Goal: Book appointment/travel/reservation

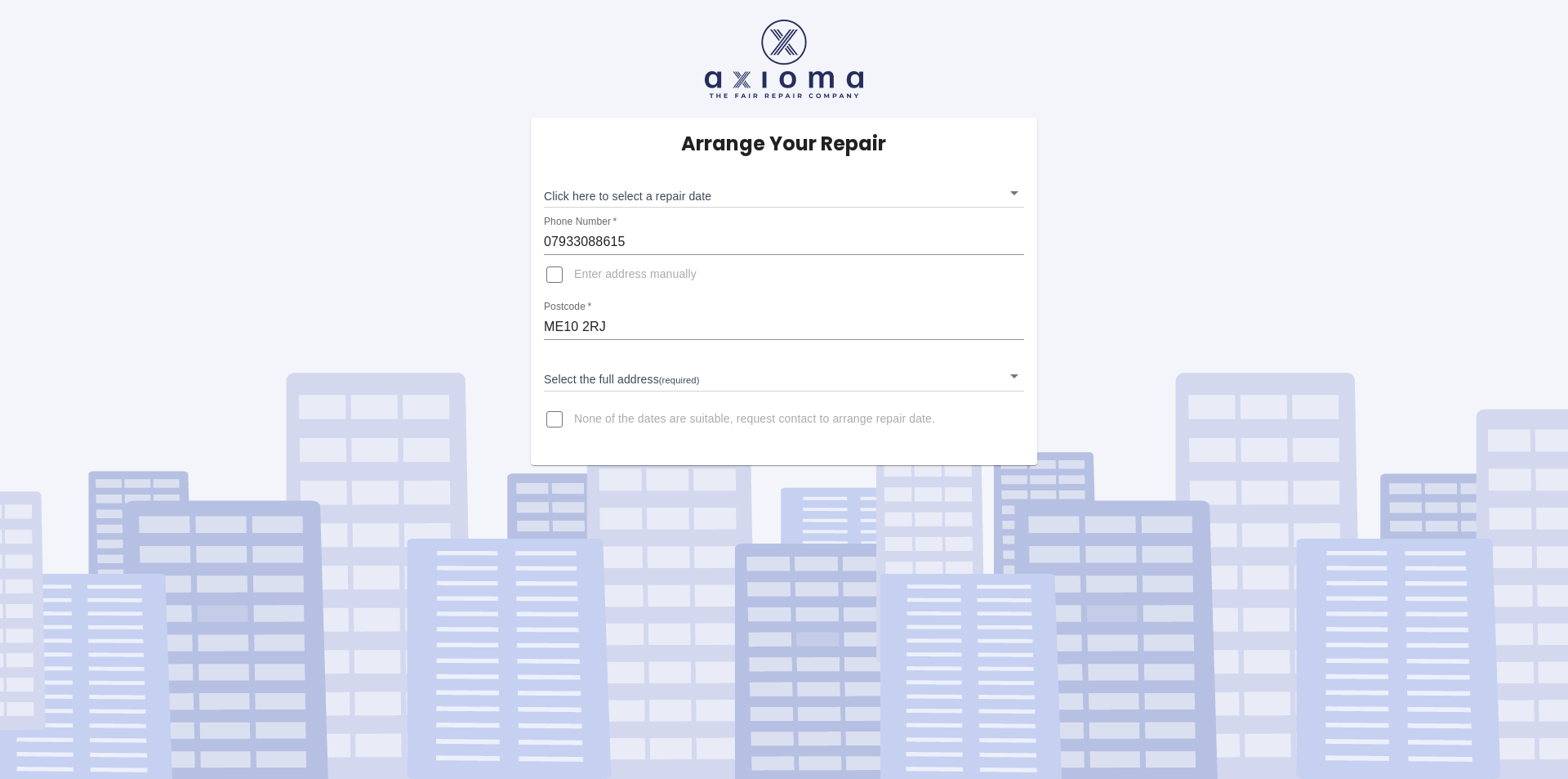
click at [909, 215] on div "Arrange Your Repair Click here to select a repair date ​ Phone Number   * 07933…" at bounding box center [784, 291] width 506 height 347
click at [910, 192] on body "Arrange Your Repair Click here to select a repair date ​ Phone Number   * 07933…" at bounding box center [784, 389] width 1568 height 779
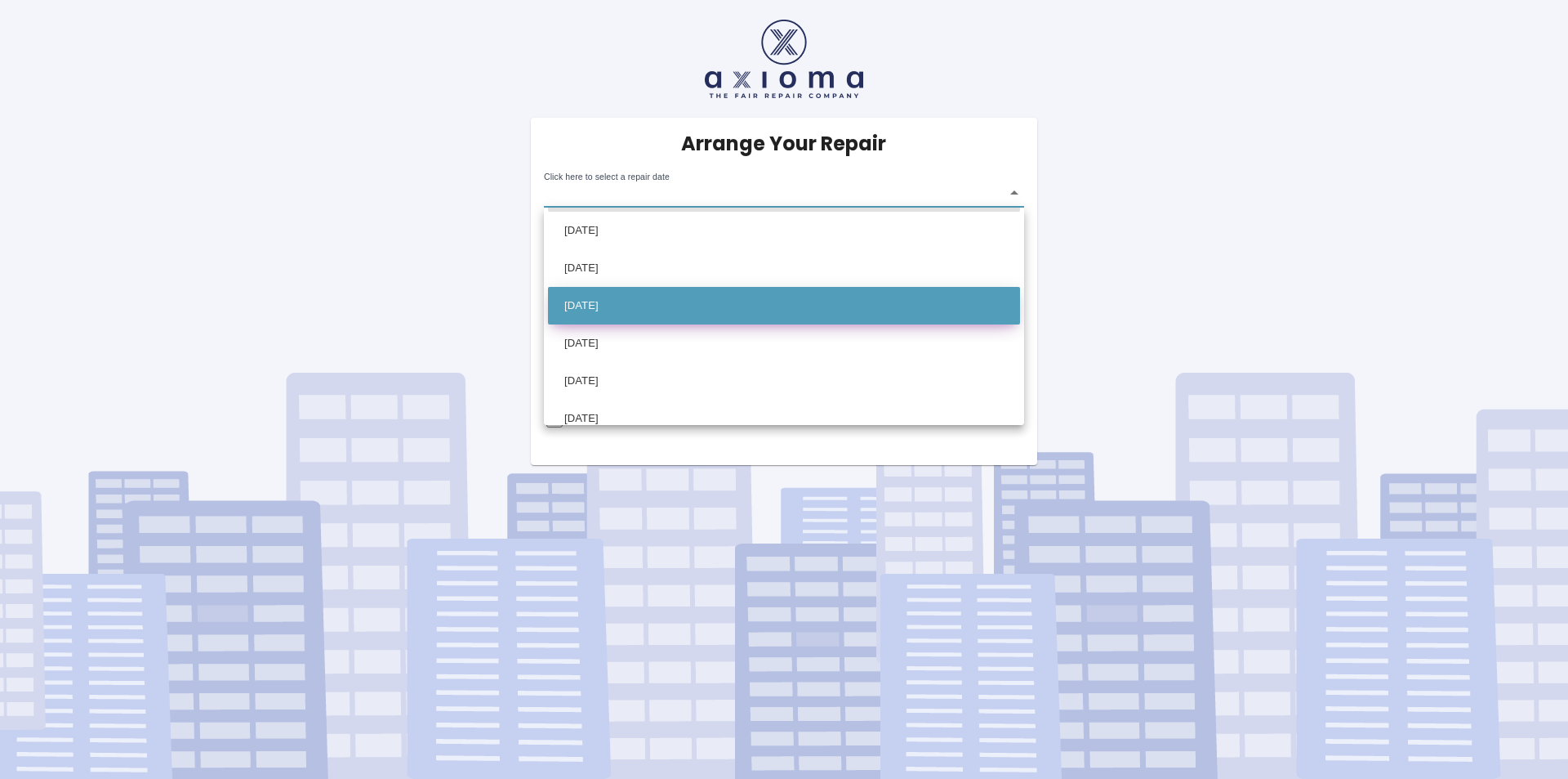
scroll to position [54, 0]
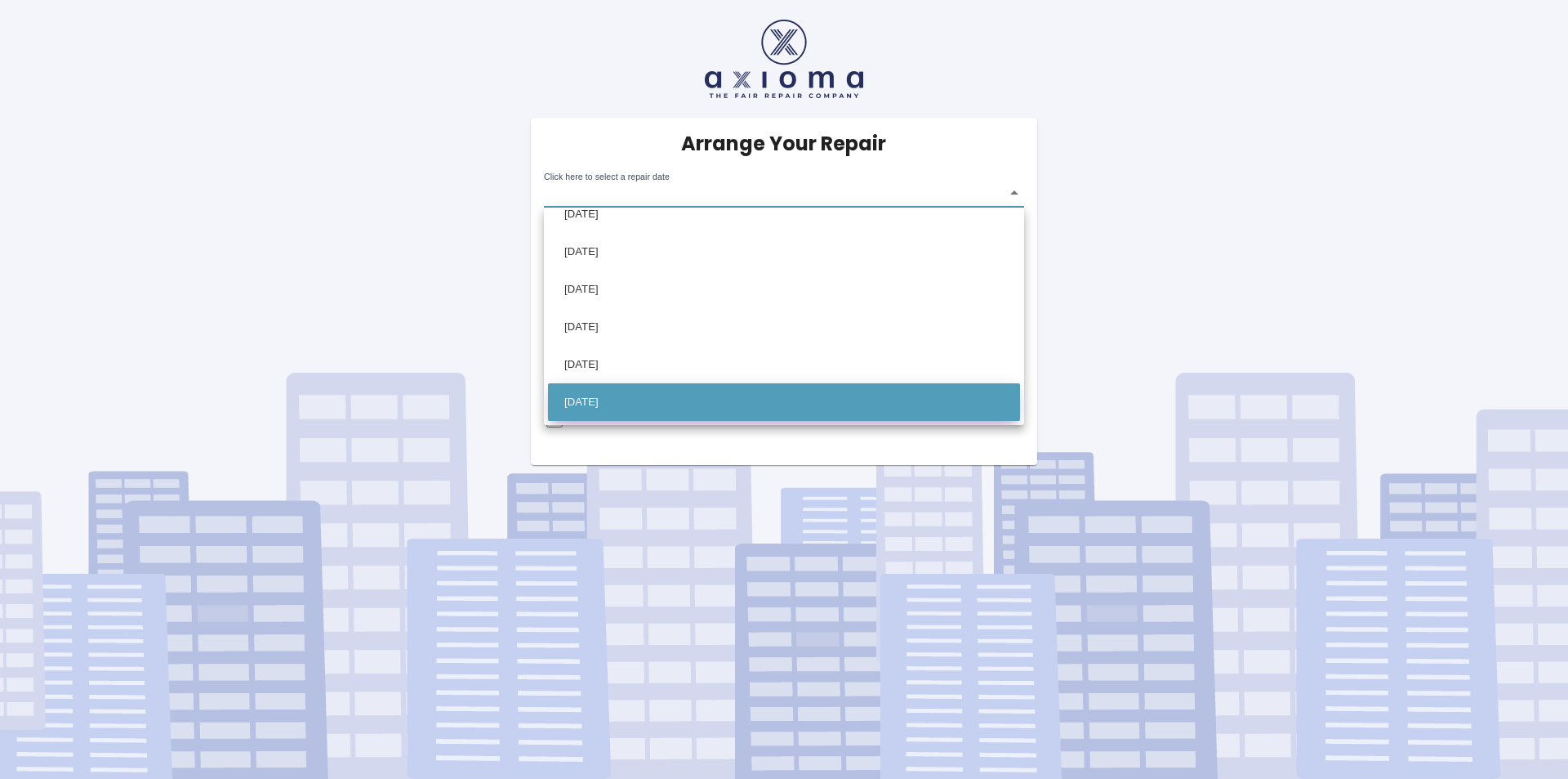
click at [670, 390] on li "[DATE]" at bounding box center [784, 401] width 472 height 37
type input "[DATE]T00:00:00.000Z"
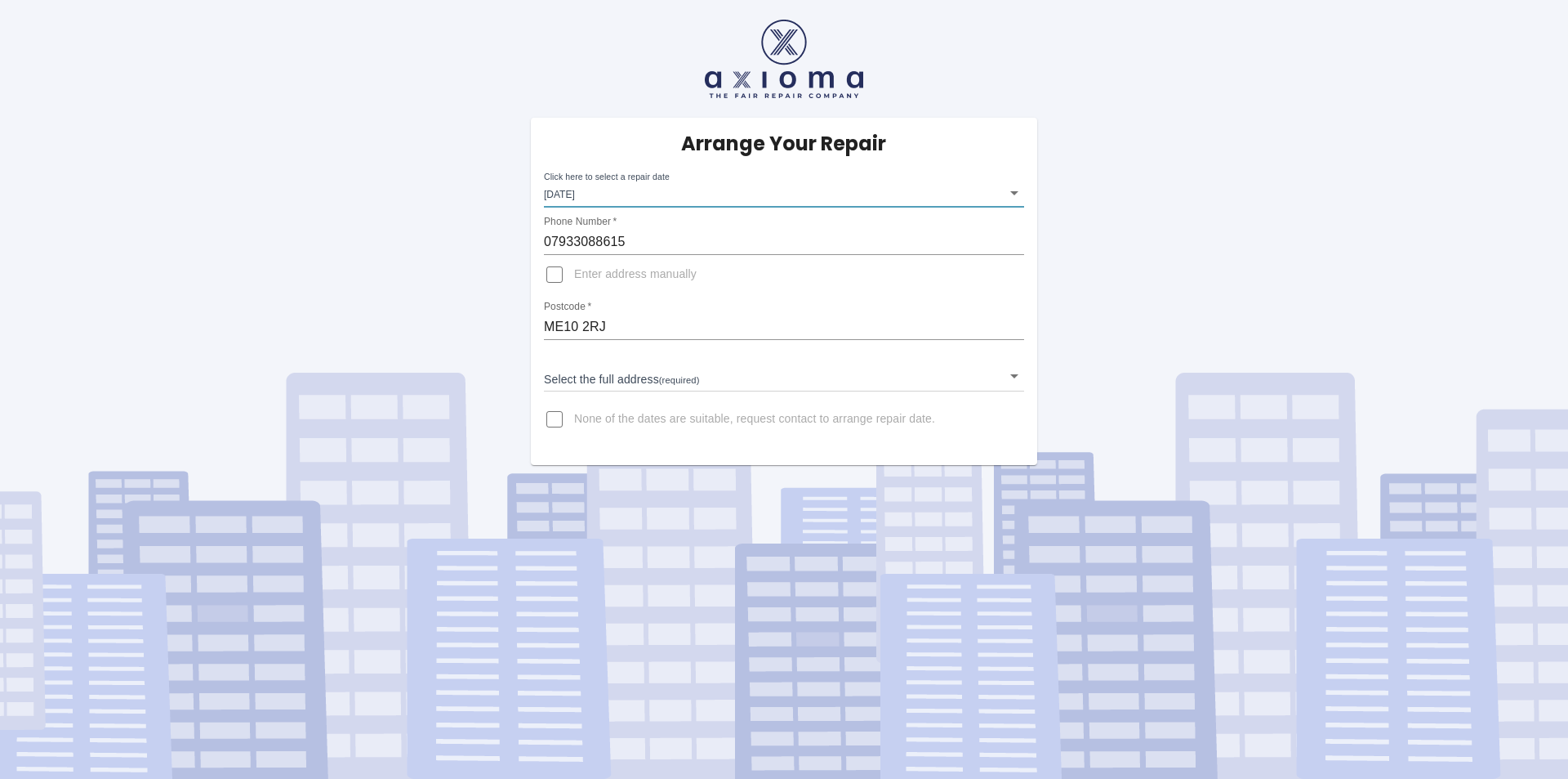
click at [624, 380] on body "Arrange Your Repair Click here to select a repair date [DATE] [DATE]T00:00:00.0…" at bounding box center [784, 389] width 1568 height 779
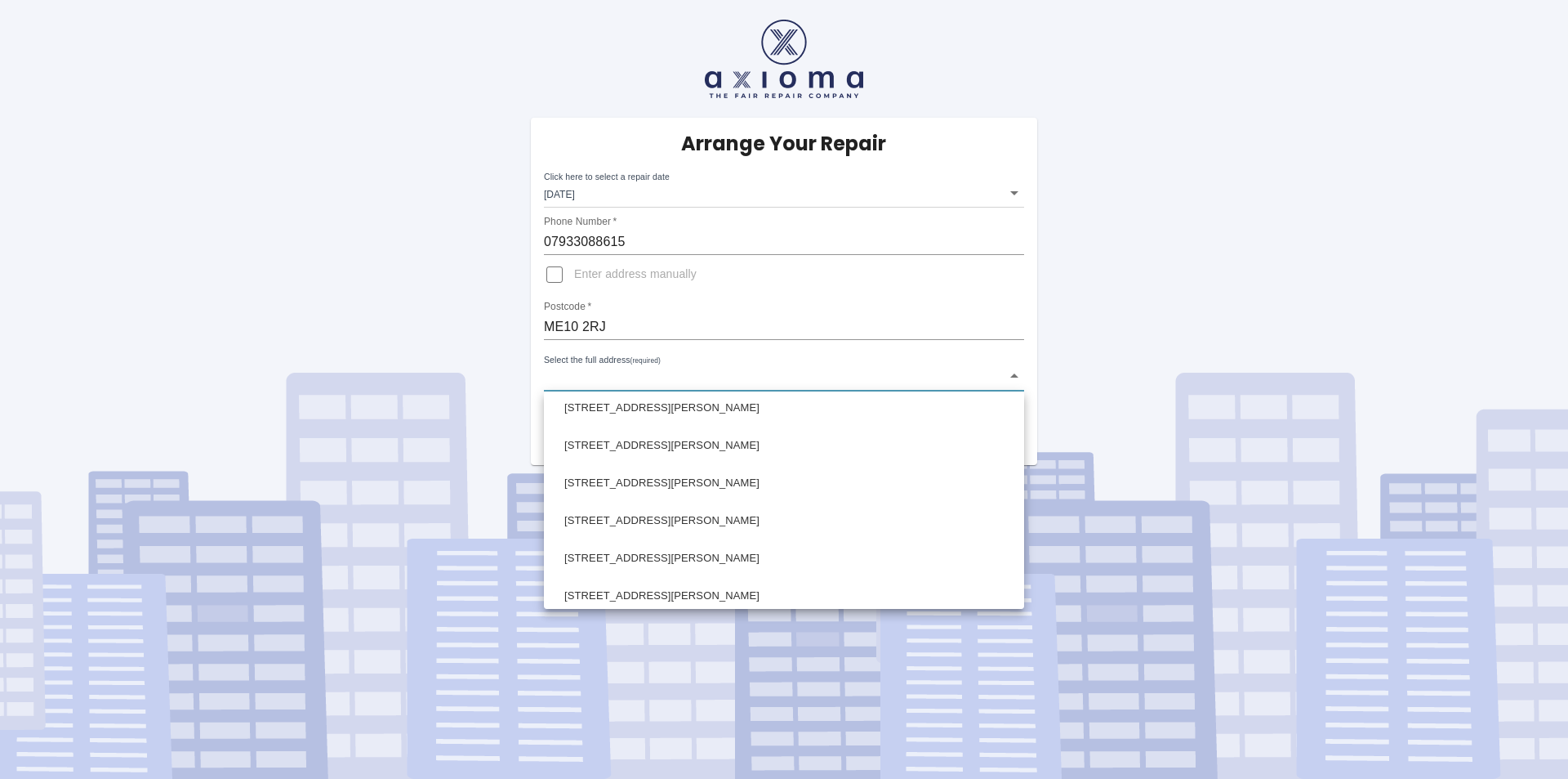
scroll to position [1062, 0]
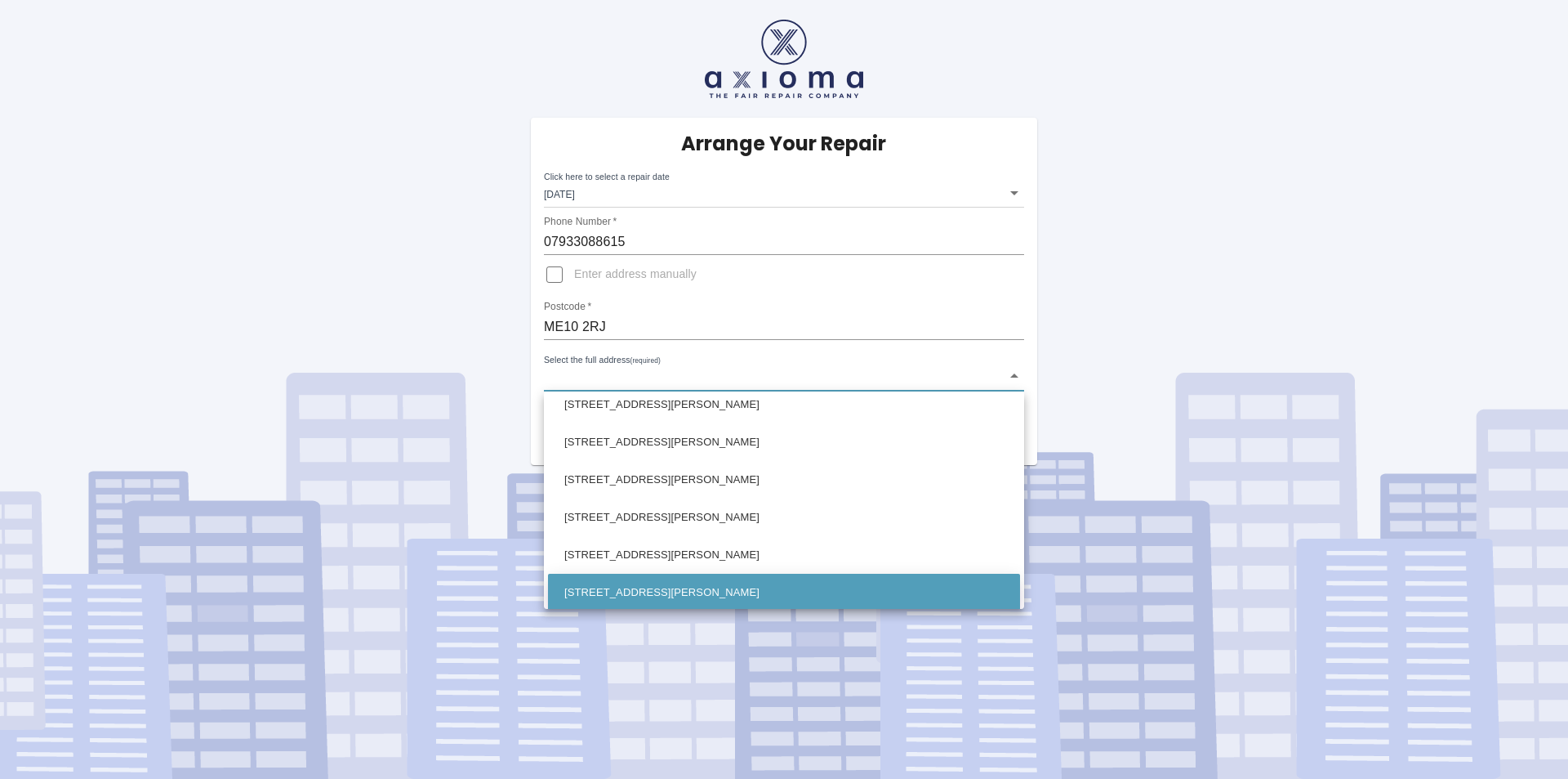
click at [630, 583] on li "[STREET_ADDRESS][PERSON_NAME]" at bounding box center [784, 592] width 472 height 37
type input "[STREET_ADDRESS][PERSON_NAME]"
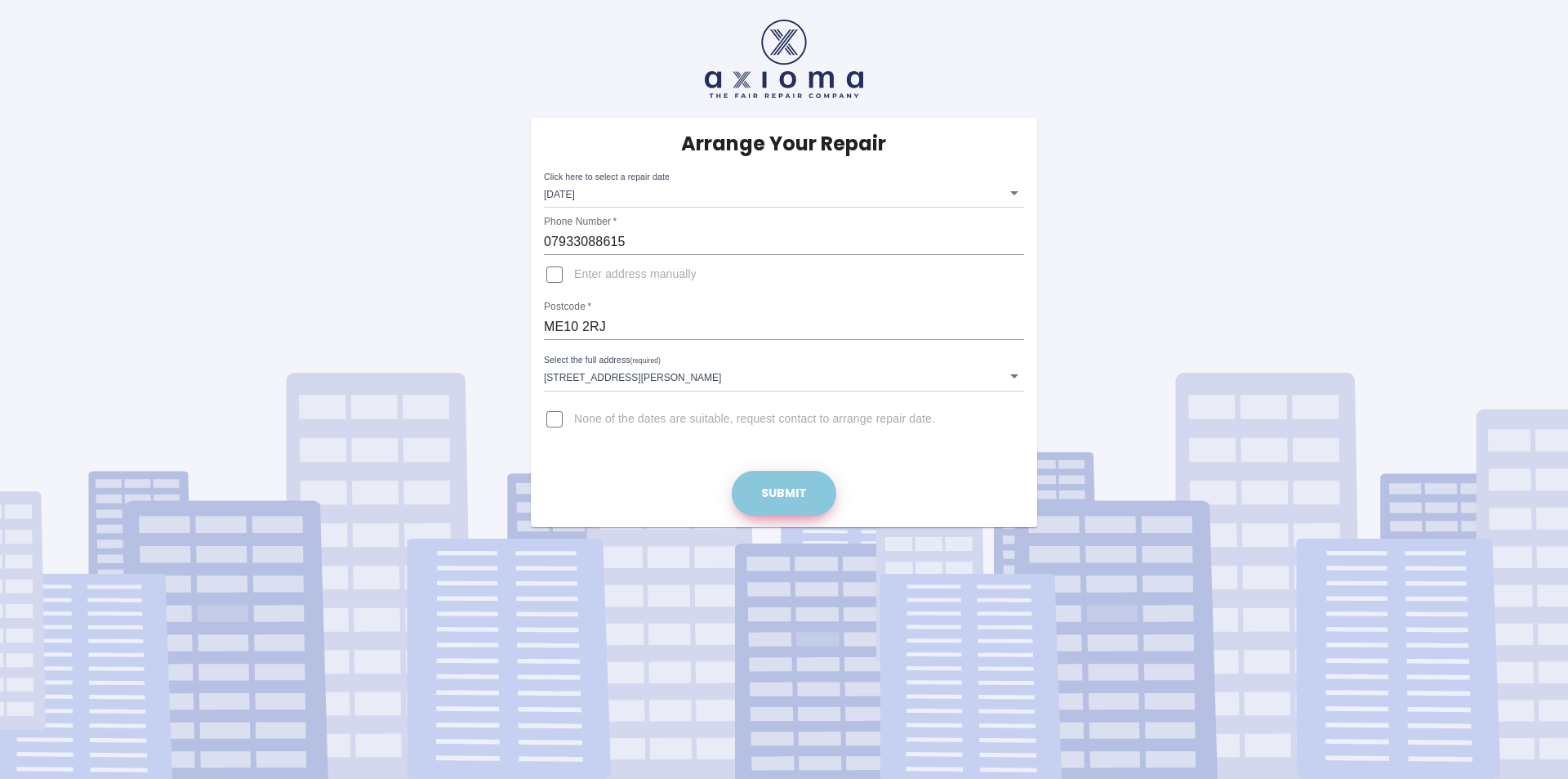
click at [799, 483] on button "Submit" at bounding box center [784, 492] width 104 height 45
